Goal: Information Seeking & Learning: Learn about a topic

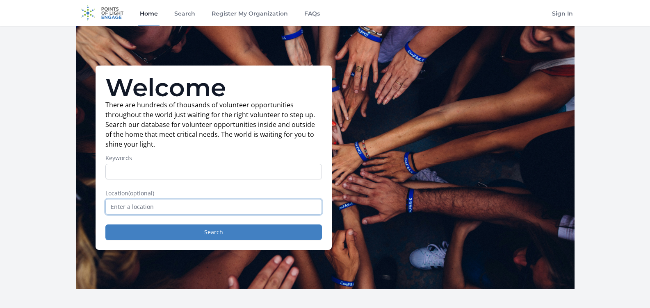
click at [178, 206] on input "text" at bounding box center [213, 207] width 217 height 16
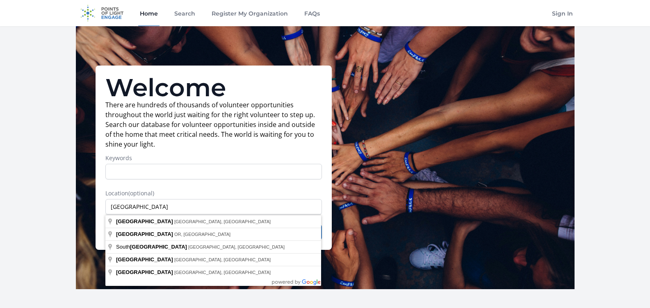
type input "Portland, ME, USA"
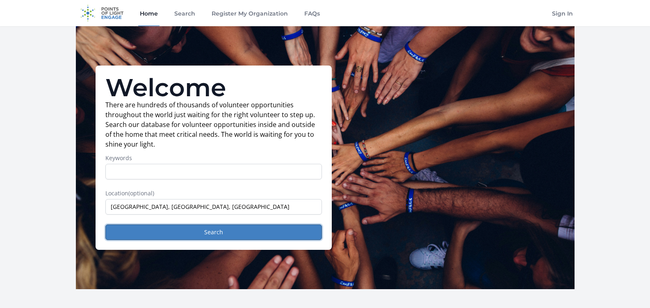
click at [178, 228] on button "Search" at bounding box center [213, 233] width 217 height 16
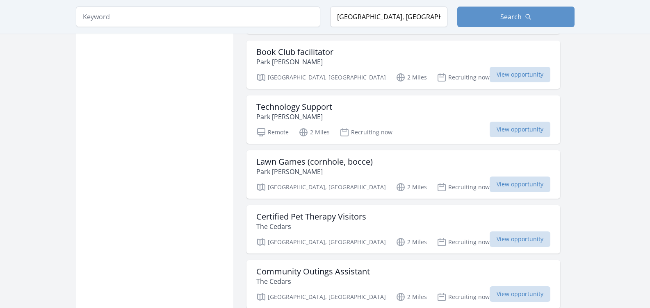
scroll to position [615, 0]
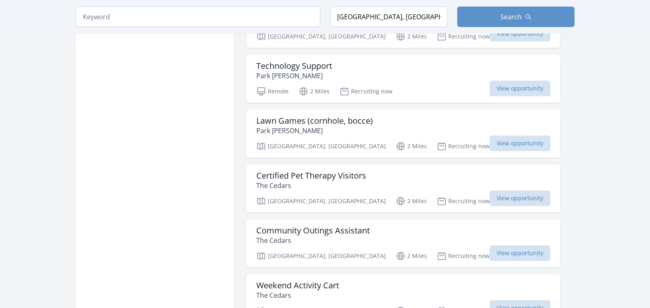
click at [332, 233] on h3 "Community Outings Assistant" at bounding box center [313, 231] width 114 height 10
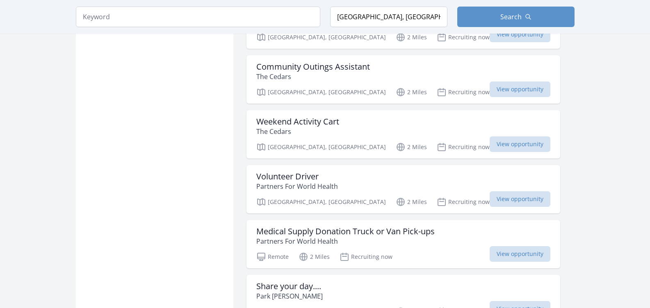
scroll to position [820, 0]
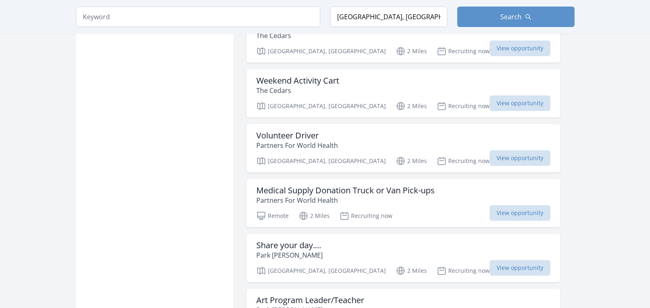
click at [290, 138] on h3 "Volunteer Driver" at bounding box center [297, 136] width 82 height 10
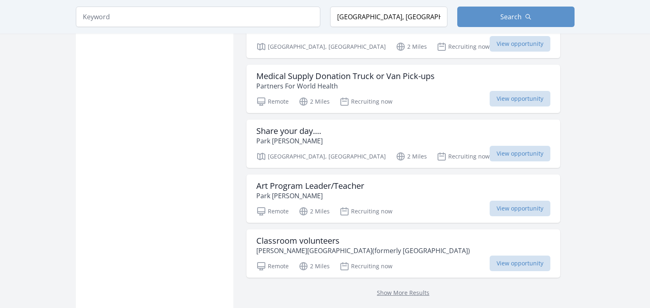
scroll to position [943, 0]
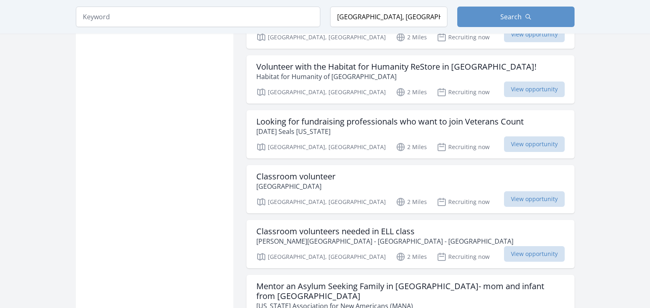
scroll to position [1969, 0]
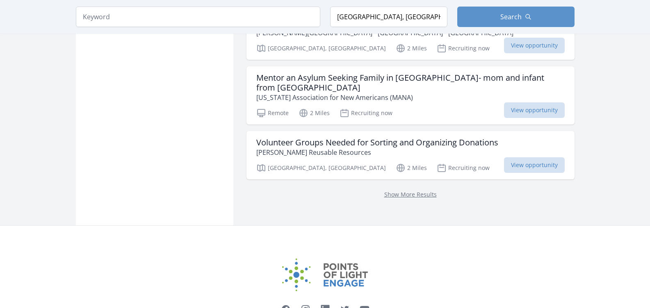
scroll to position [2174, 0]
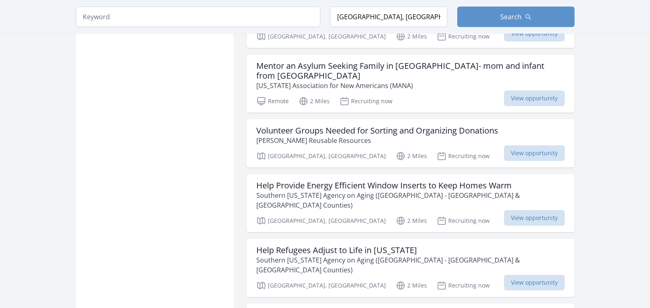
click at [421, 181] on h3 "Help Provide Energy Efficient Window Inserts to Keep Homes Warm" at bounding box center [410, 186] width 308 height 10
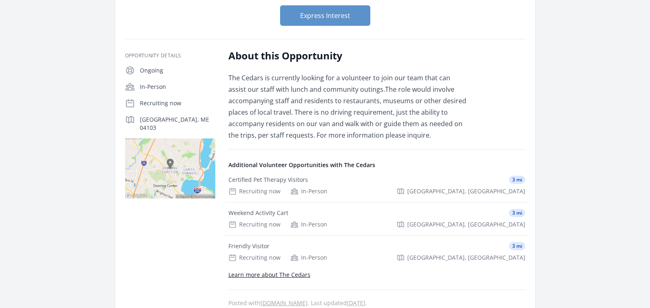
scroll to position [123, 0]
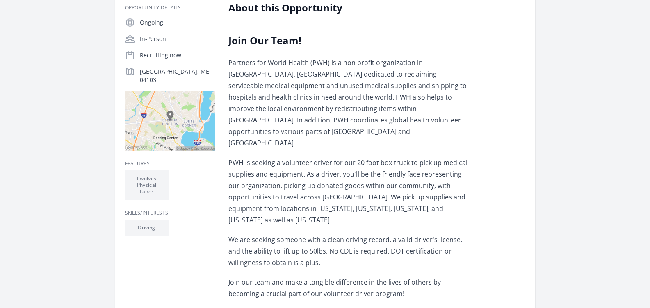
scroll to position [164, 0]
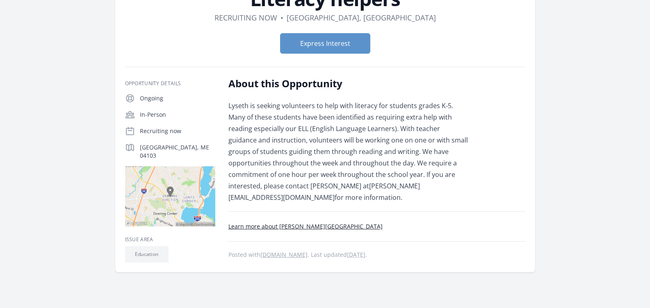
scroll to position [82, 0]
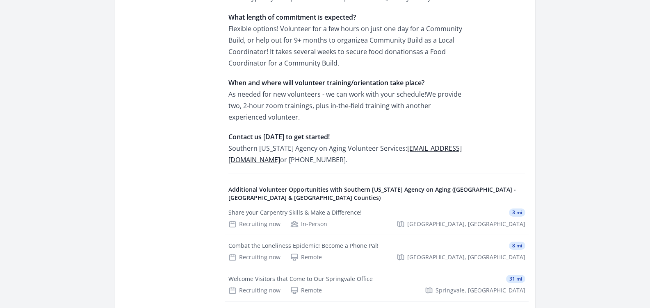
scroll to position [820, 0]
